Goal: Navigation & Orientation: Find specific page/section

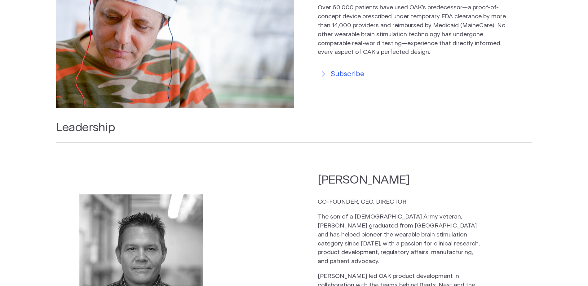
scroll to position [434, 0]
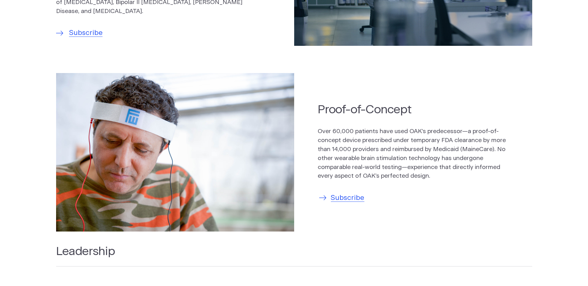
click at [341, 202] on span "Subscribe" at bounding box center [347, 198] width 33 height 11
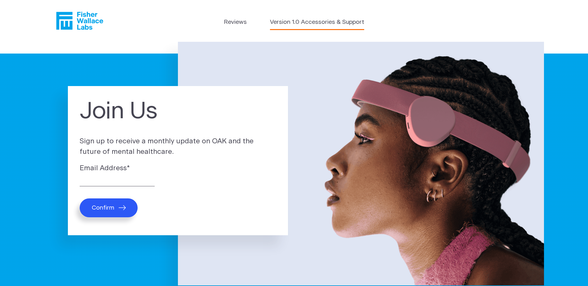
click at [302, 23] on link "Version 1.0 Accessories & Support" at bounding box center [317, 22] width 94 height 9
